Goal: Check status: Check status

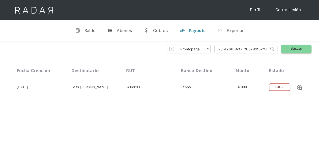
drag, startPoint x: 216, startPoint y: 49, endPoint x: 289, endPoint y: 48, distance: 73.5
click at [289, 48] on div "Prontopaga Prontopaga 2 Thank you! Your submission has been received! Oops! Som…" at bounding box center [160, 49] width 304 height 9
paste input "22d4e98b-a594-463c-90bc-f7bd751c77fe"
type input "22d4e98b-a594-463c-90bc-f7bd751c77fe"
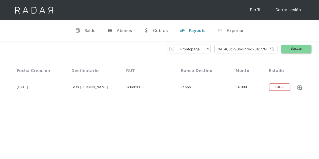
click at [295, 47] on link "Buscar" at bounding box center [296, 49] width 30 height 9
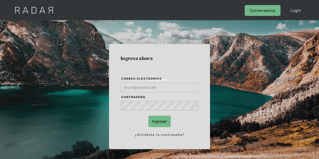
type input "[PERSON_NAME][EMAIL_ADDRESS][DOMAIN_NAME]"
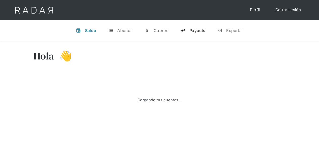
click at [202, 29] on div "Payouts" at bounding box center [198, 30] width 16 height 5
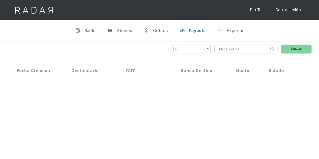
click at [242, 51] on input "search" at bounding box center [242, 49] width 54 height 8
paste input "22d4e98b-a594-463c-90bc-f7bd751c77fe"
type input "22d4e98b-a594-463c-90bc-f7bd751c77fe"
select select "prontopaga"
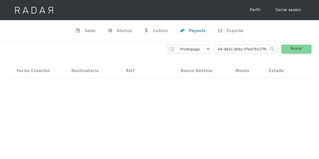
click at [292, 51] on link "Buscar" at bounding box center [296, 49] width 30 height 9
